Goal: Check status: Check status

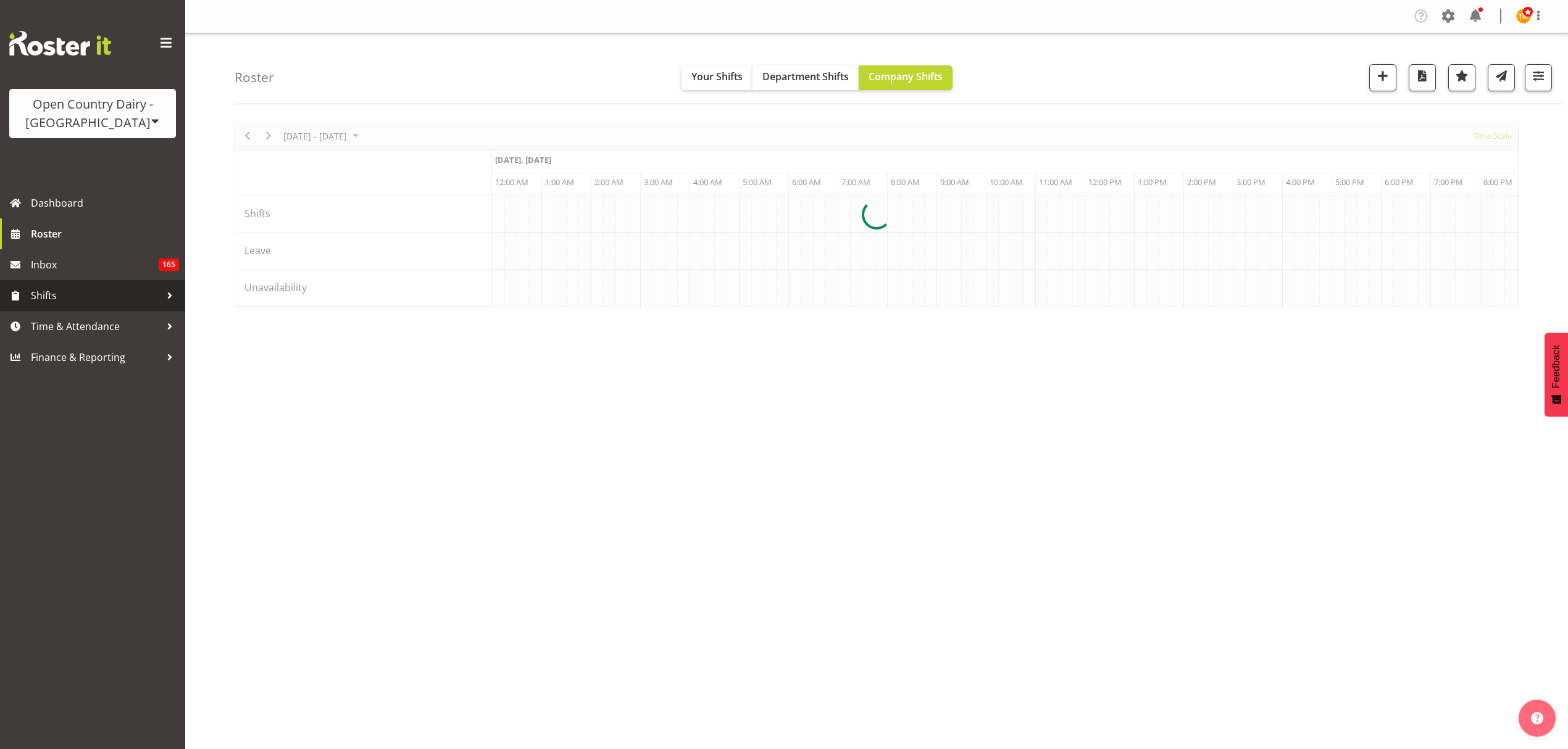
scroll to position [0, 1185]
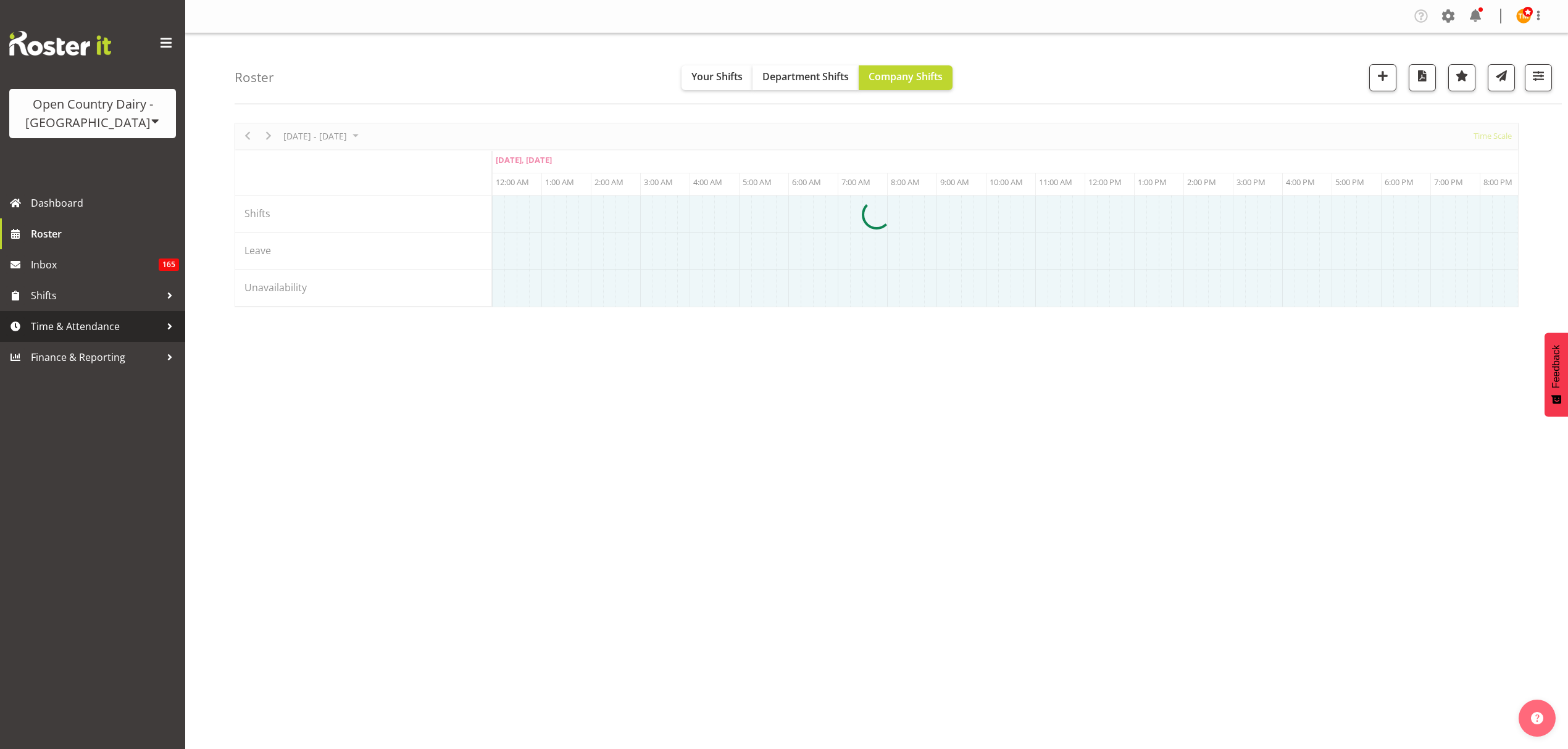
click at [134, 327] on span "Time & Attendance" at bounding box center [95, 327] width 129 height 18
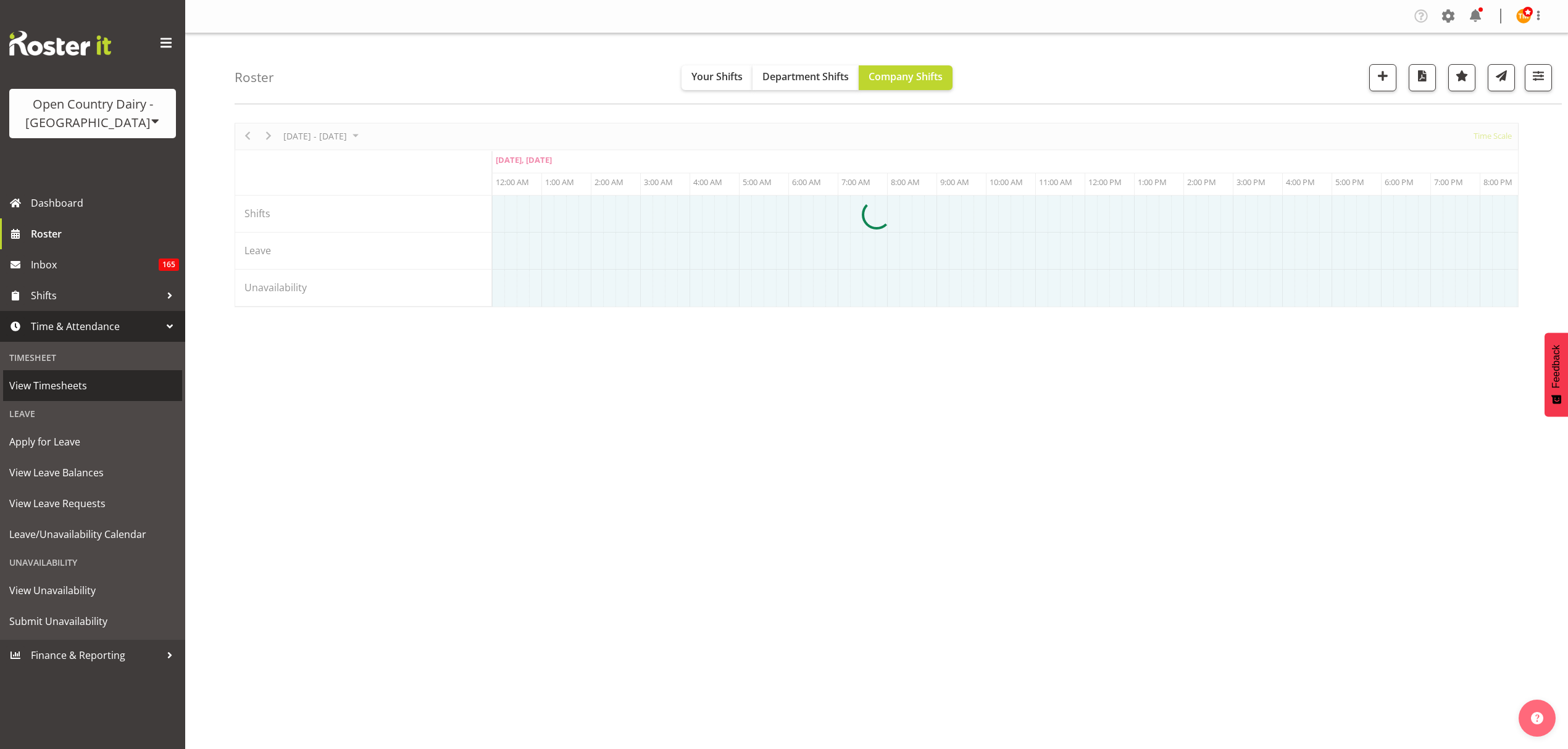
click at [98, 386] on span "View Timesheets" at bounding box center [93, 386] width 167 height 18
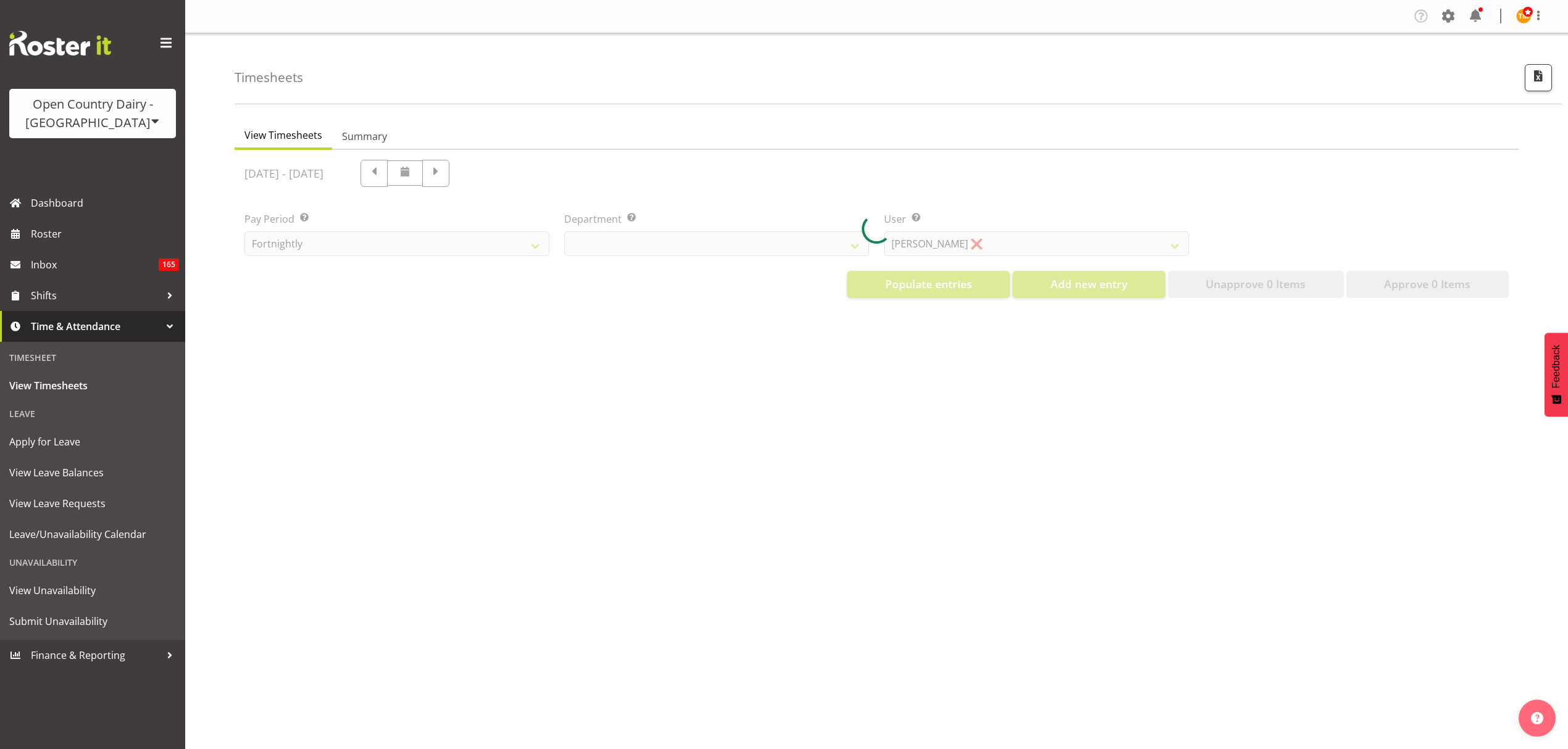
select select "699"
select select "8449"
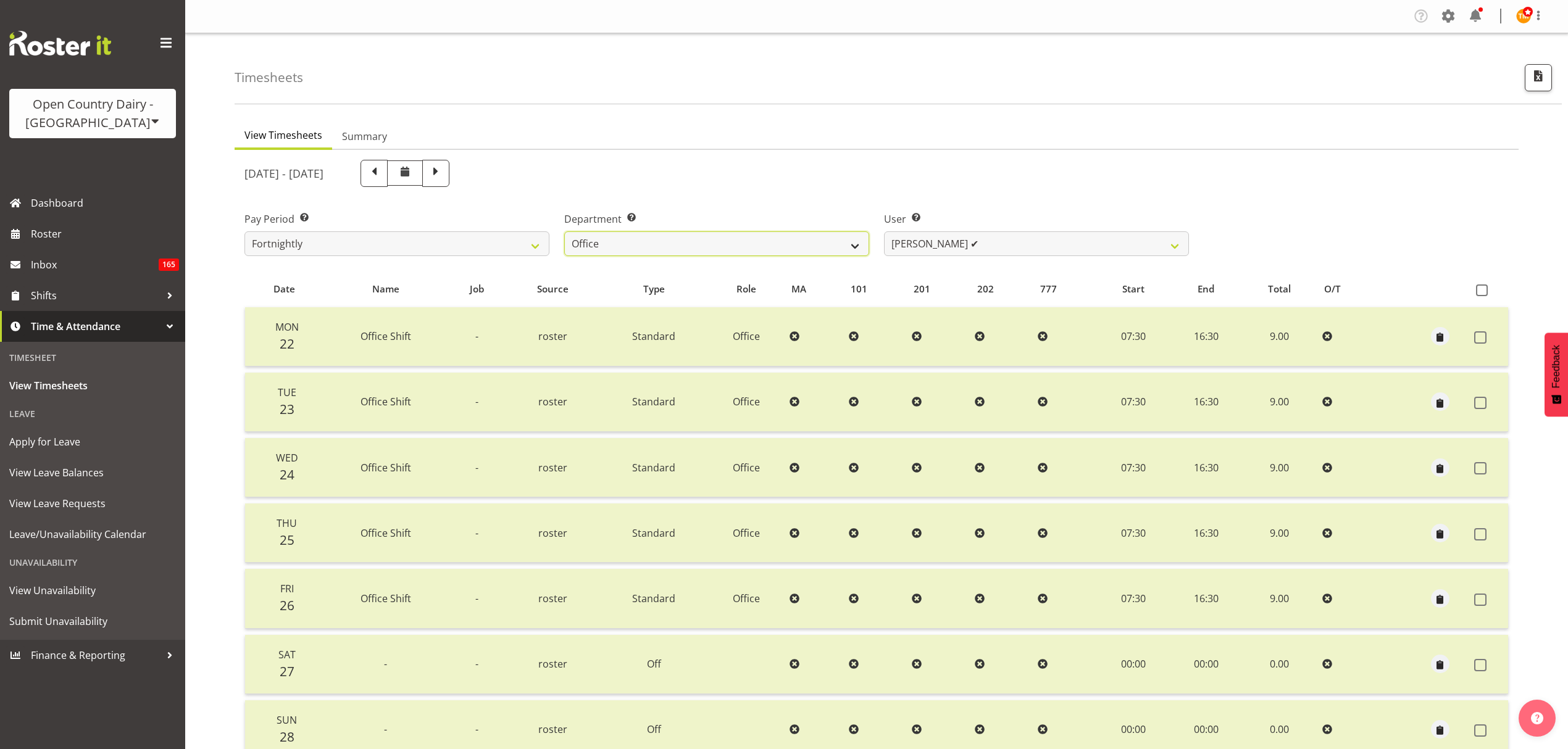
click at [754, 245] on select "734 735 736 737 738 739 851 853 854 855 856 858 861 862 865 867-9032 868 869 87…" at bounding box center [717, 244] width 305 height 25
select select "702"
click at [564, 232] on select "734 735 736 737 738 739 851 853 854 855 856 858 861 862 865 867-9032 868 869 87…" at bounding box center [717, 244] width 305 height 25
click at [965, 244] on select "[PERSON_NAME] ✔ [PERSON_NAME] ✔ [PERSON_NAME] ✔ [PERSON_NAME] (Spotty) [PERSON_…" at bounding box center [1036, 244] width 305 height 25
select select "7463"
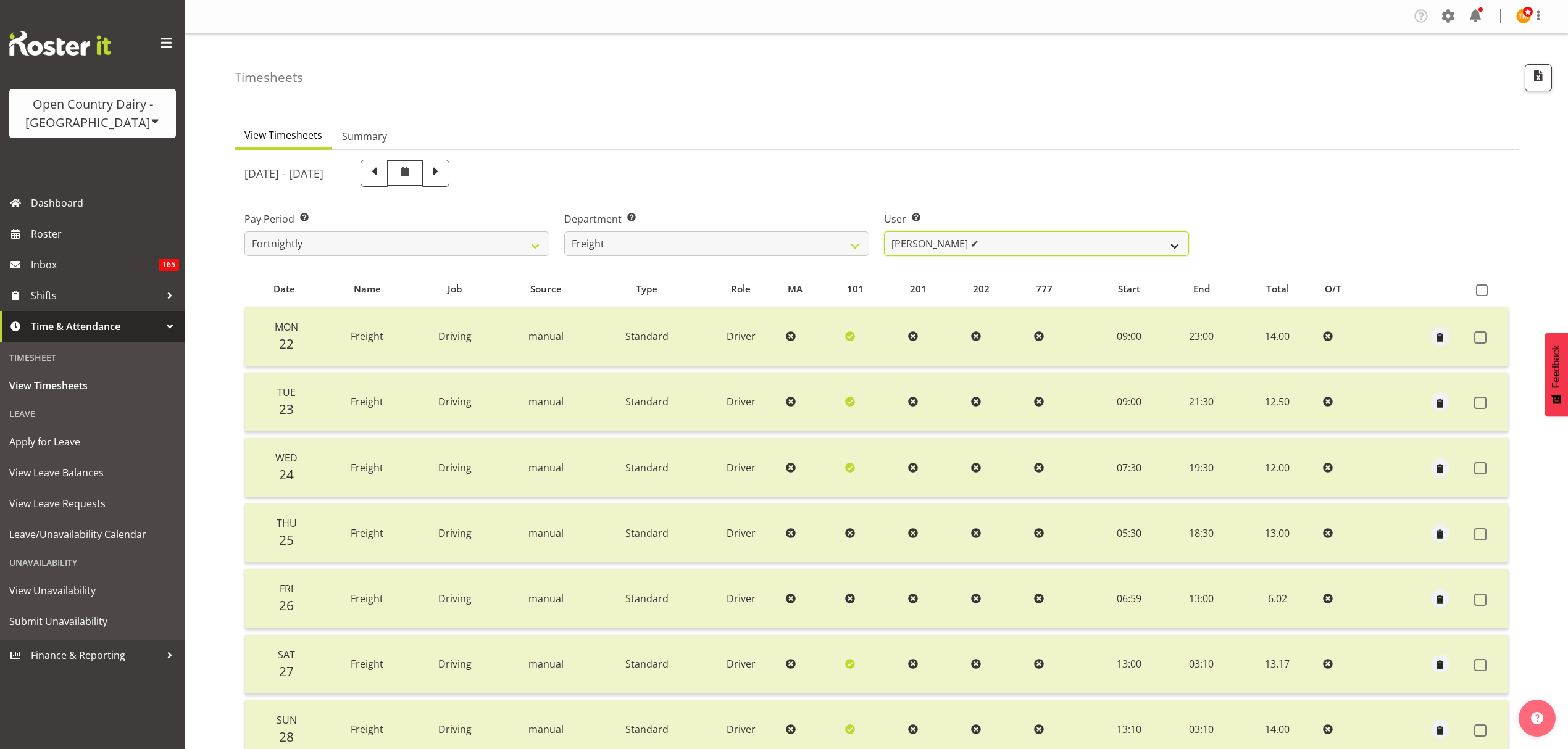
click at [884, 232] on select "[PERSON_NAME] ✔ [PERSON_NAME] ✔ [PERSON_NAME] ✔ [PERSON_NAME] (Spotty) [PERSON_…" at bounding box center [1036, 244] width 305 height 25
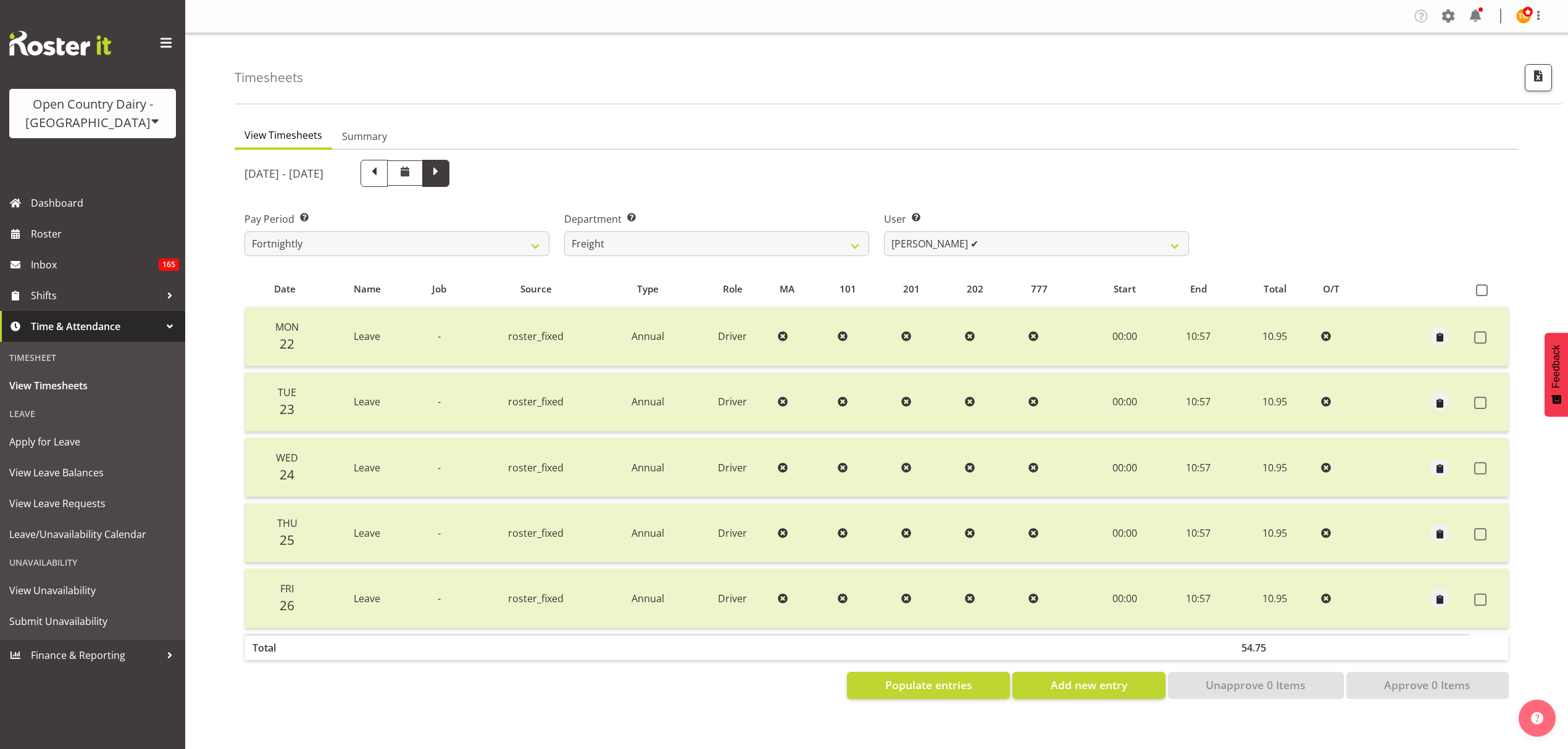
click at [449, 181] on span at bounding box center [435, 173] width 28 height 27
select select
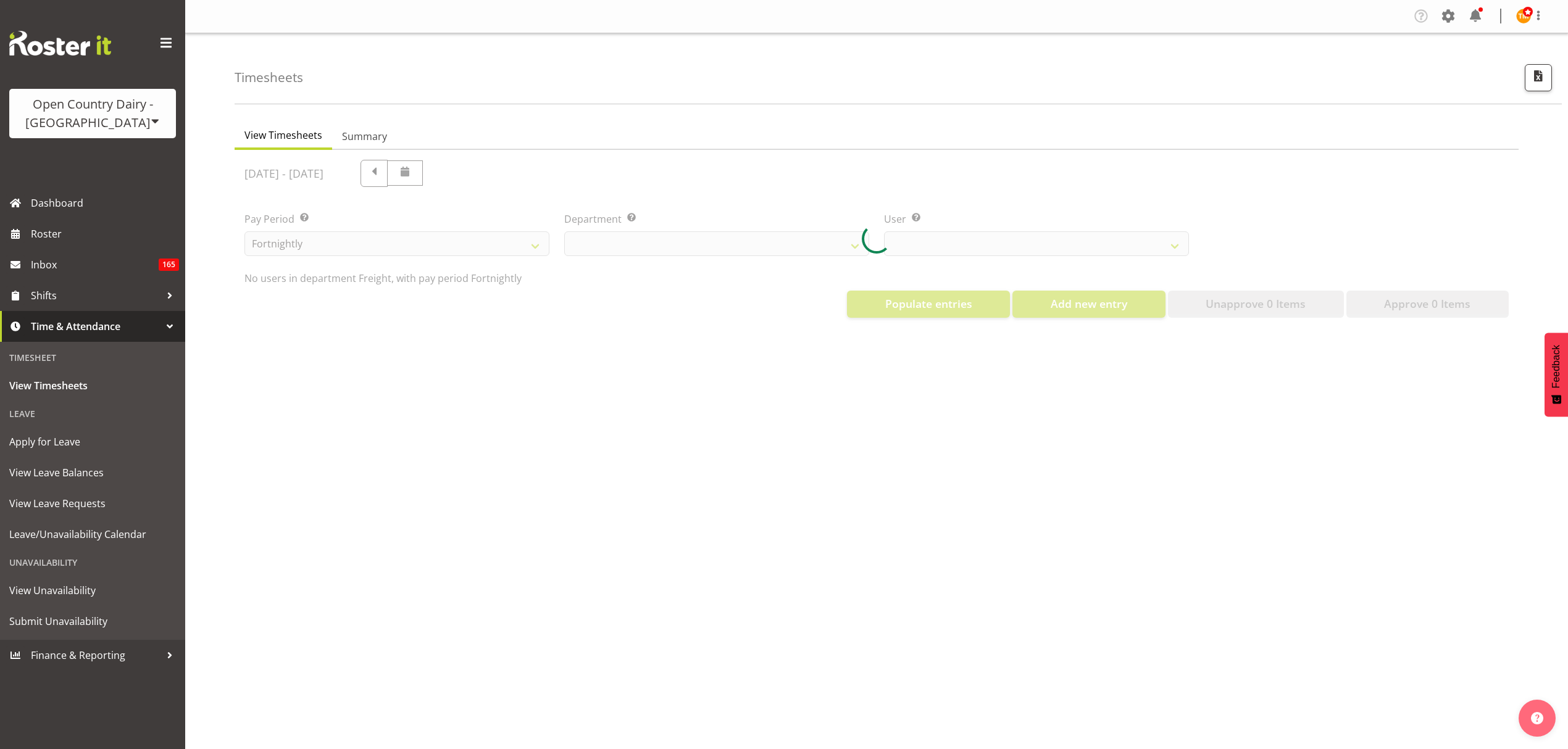
select select "702"
select select "7463"
